Goal: Task Accomplishment & Management: Complete application form

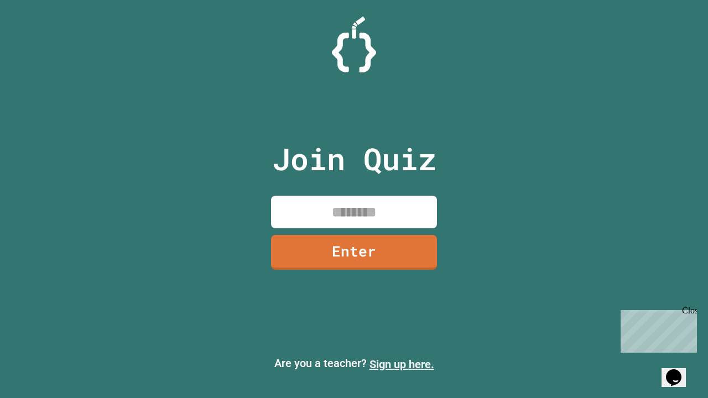
click at [401, 364] on link "Sign up here." at bounding box center [401, 364] width 65 height 13
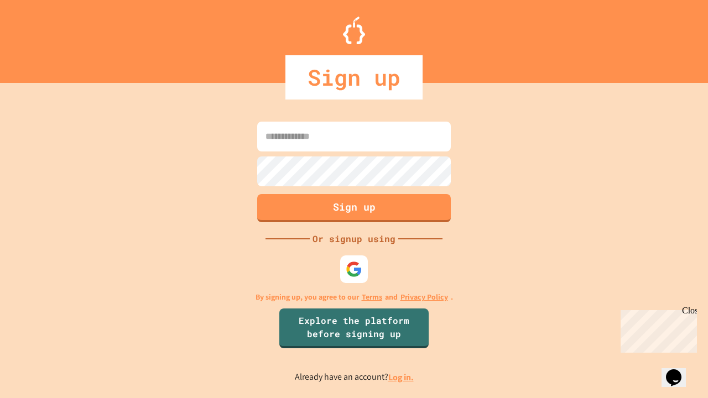
click at [401, 377] on link "Log in." at bounding box center [400, 378] width 25 height 12
